Goal: Task Accomplishment & Management: Manage account settings

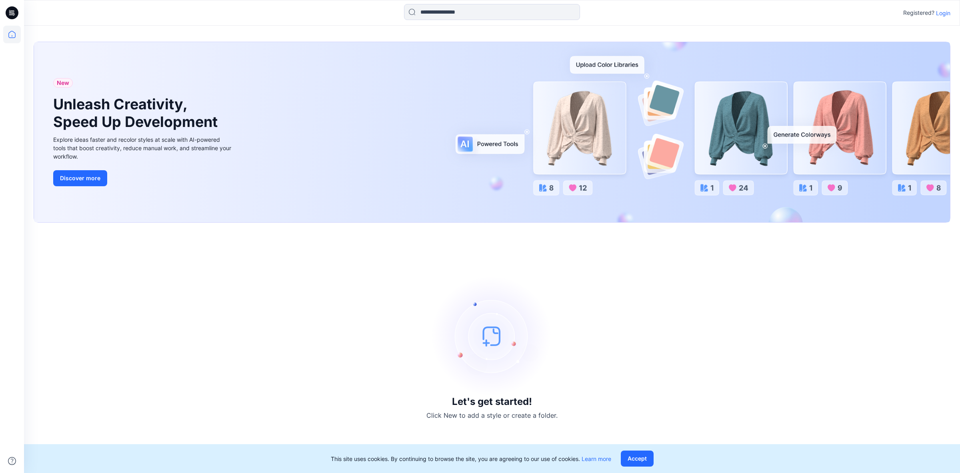
click at [944, 14] on p "Login" at bounding box center [943, 13] width 14 height 8
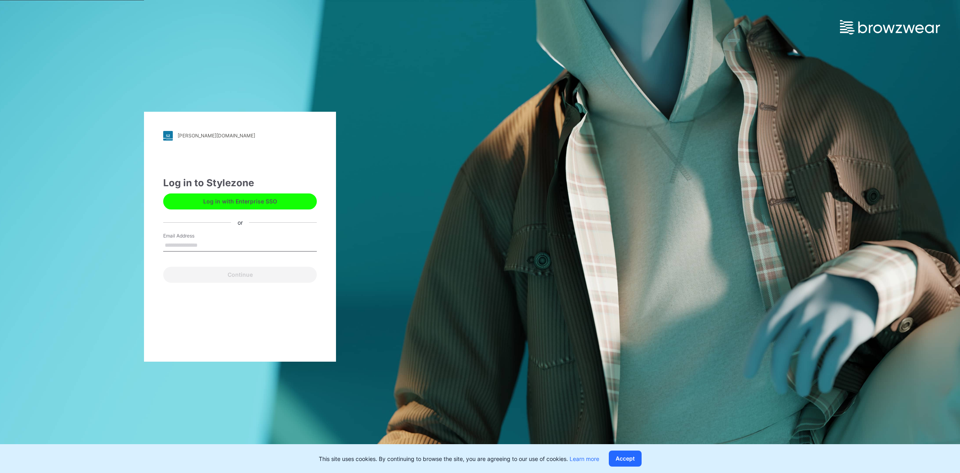
click at [261, 206] on button "Log in with Enterprise SSO" at bounding box center [240, 201] width 154 height 16
click at [254, 227] on div "Log in to Stylezone Log in with Enterprise SSO or Email Address Email is requir…" at bounding box center [240, 229] width 154 height 107
click at [196, 243] on input "Email Address" at bounding box center [240, 245] width 154 height 12
type input "**********"
click at [233, 272] on button "Continue" at bounding box center [240, 274] width 154 height 16
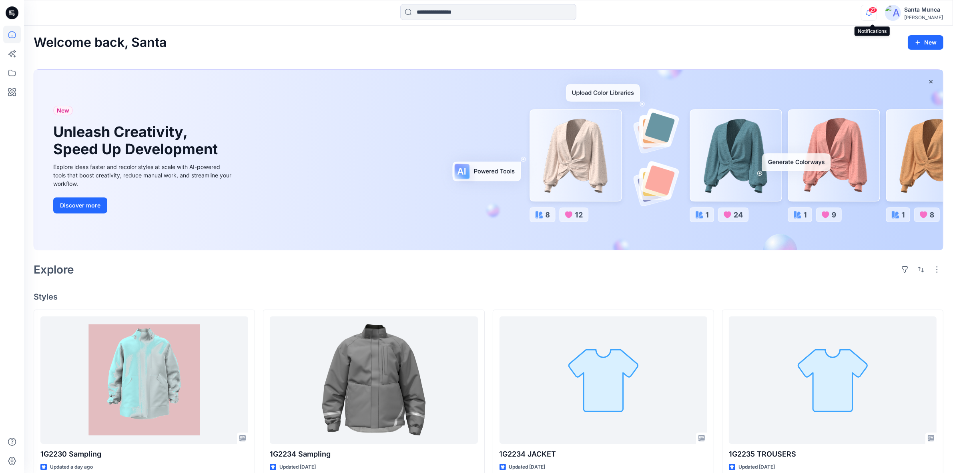
click at [873, 12] on icon "button" at bounding box center [868, 13] width 15 height 16
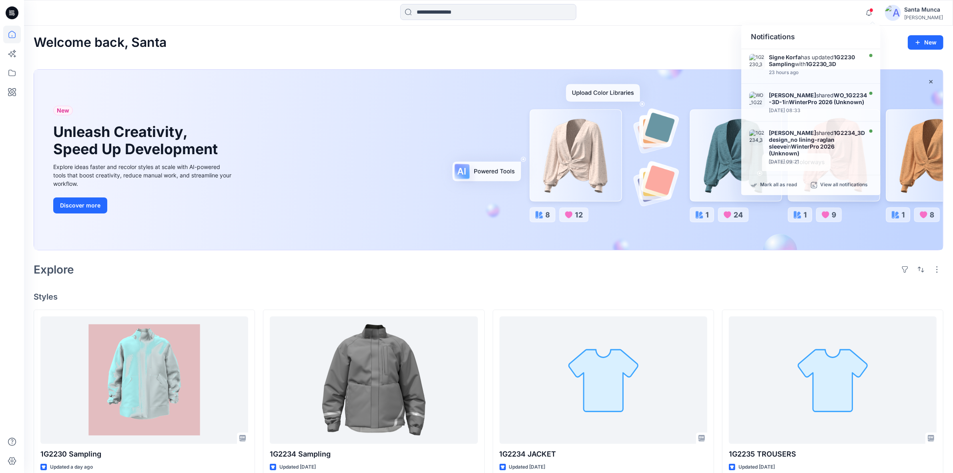
click at [928, 11] on div "Santa Munca" at bounding box center [923, 10] width 39 height 10
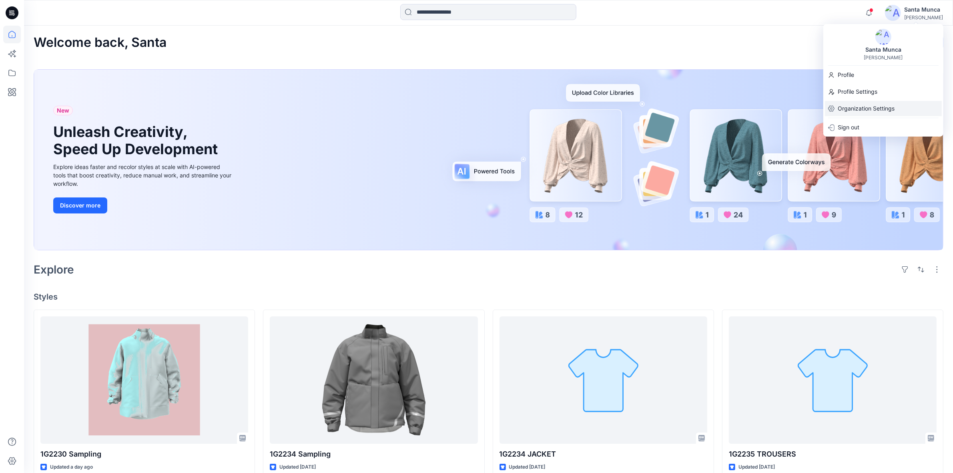
click at [870, 111] on p "Organization Settings" at bounding box center [865, 108] width 57 height 15
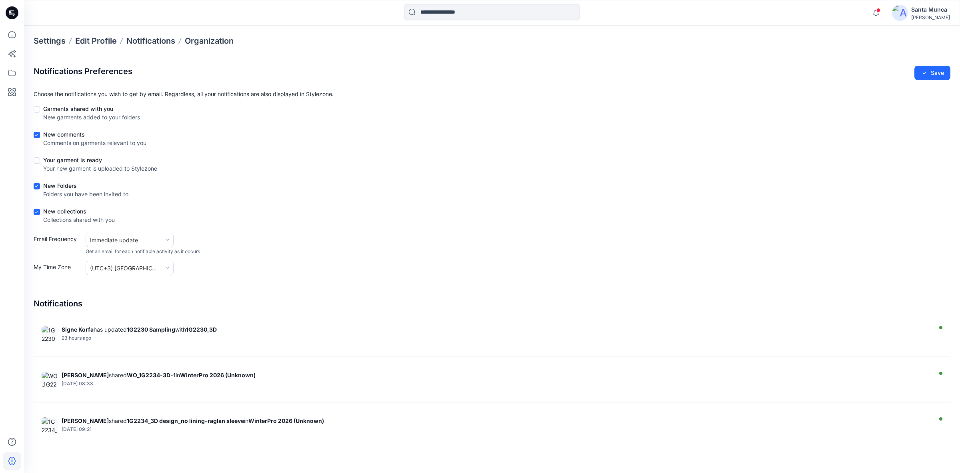
click at [37, 211] on icon at bounding box center [36, 211] width 3 height 2
click at [37, 187] on span at bounding box center [37, 186] width 6 height 6
click at [34, 162] on span at bounding box center [37, 160] width 6 height 6
click at [926, 68] on button "Save" at bounding box center [933, 73] width 36 height 14
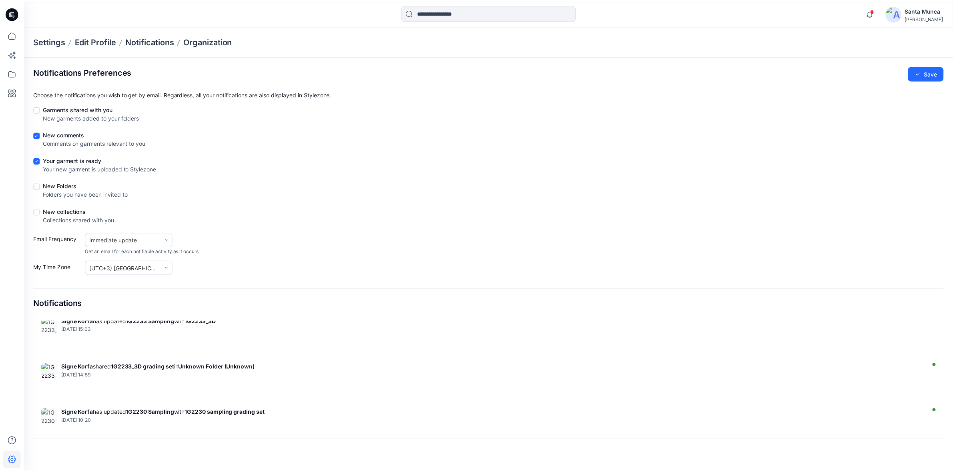
scroll to position [658, 0]
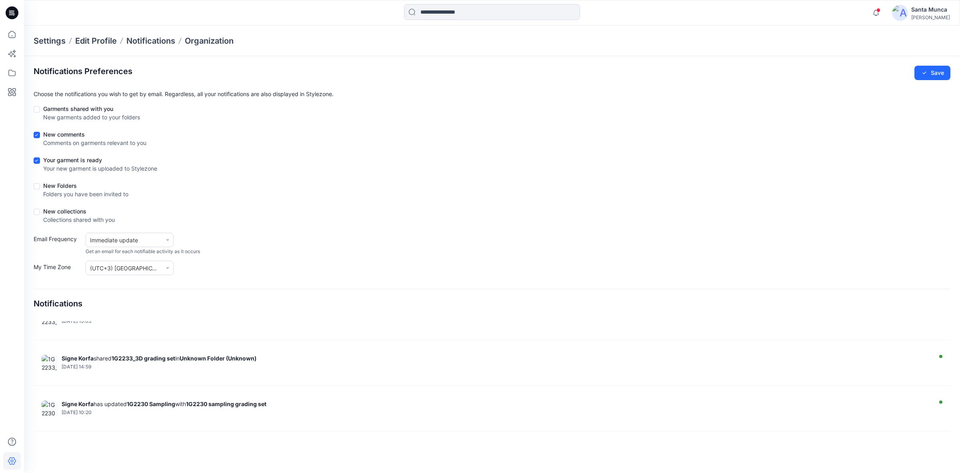
click at [13, 15] on icon at bounding box center [14, 15] width 2 height 0
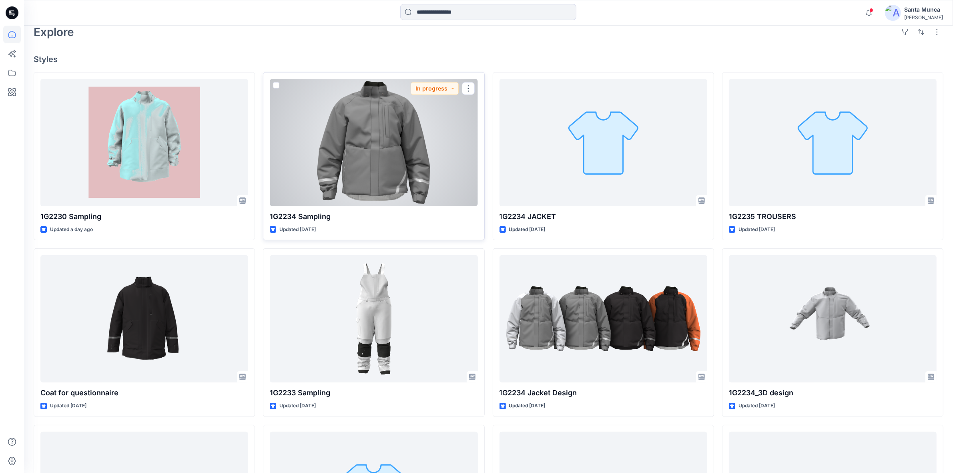
scroll to position [250, 0]
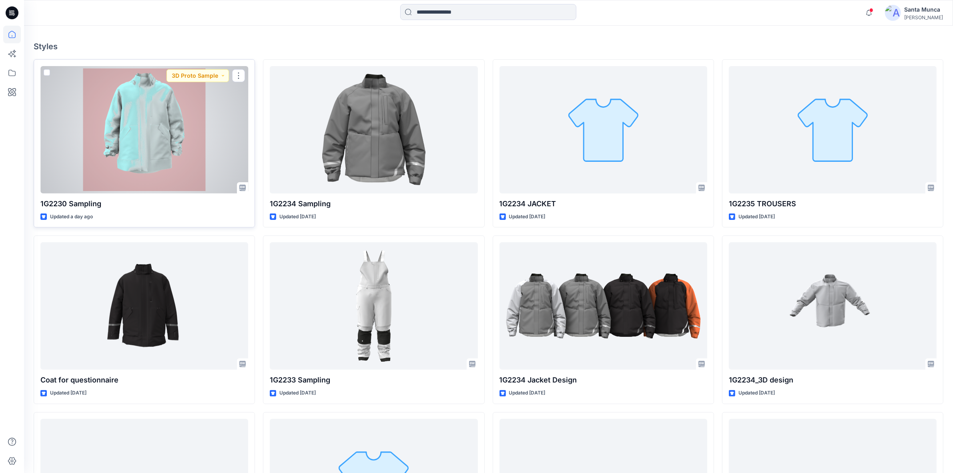
click at [195, 192] on div at bounding box center [144, 129] width 208 height 127
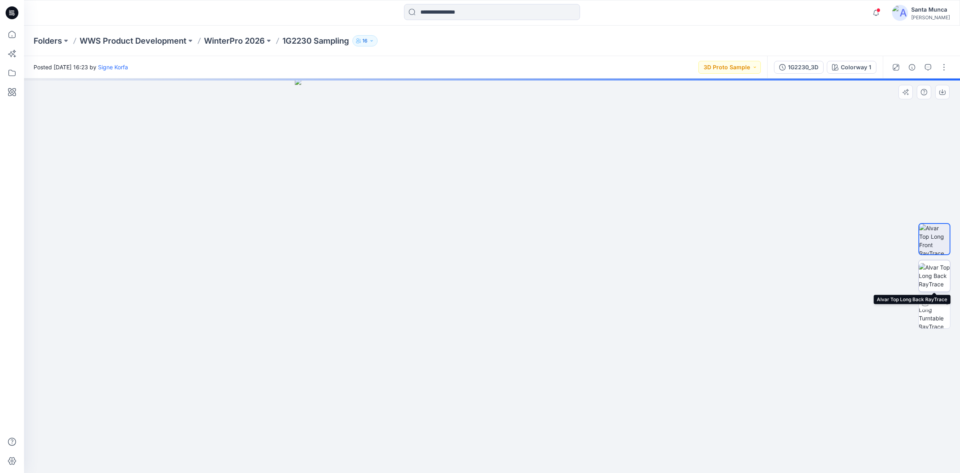
click at [930, 273] on img at bounding box center [934, 275] width 31 height 25
